Goal: Task Accomplishment & Management: Use online tool/utility

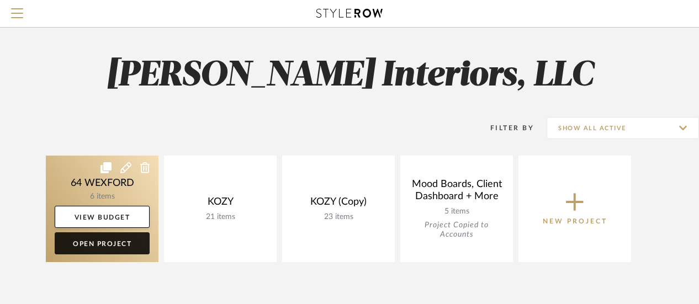
click at [98, 240] on link "Open Project" at bounding box center [102, 244] width 95 height 22
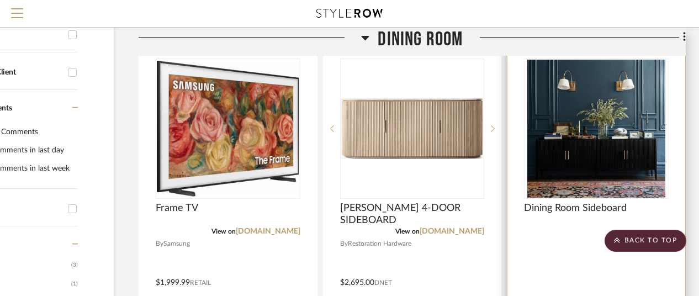
scroll to position [221, 94]
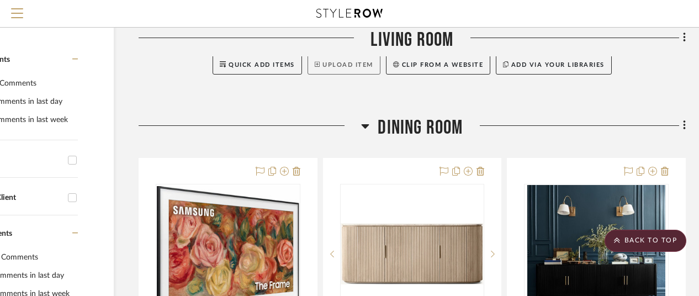
click at [339, 66] on button "Upload Item" at bounding box center [344, 63] width 73 height 22
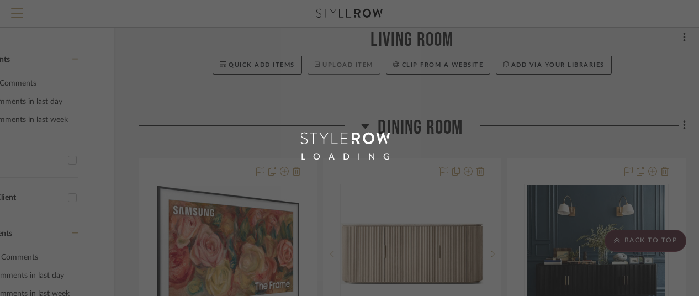
scroll to position [0, 88]
